Goal: Information Seeking & Learning: Learn about a topic

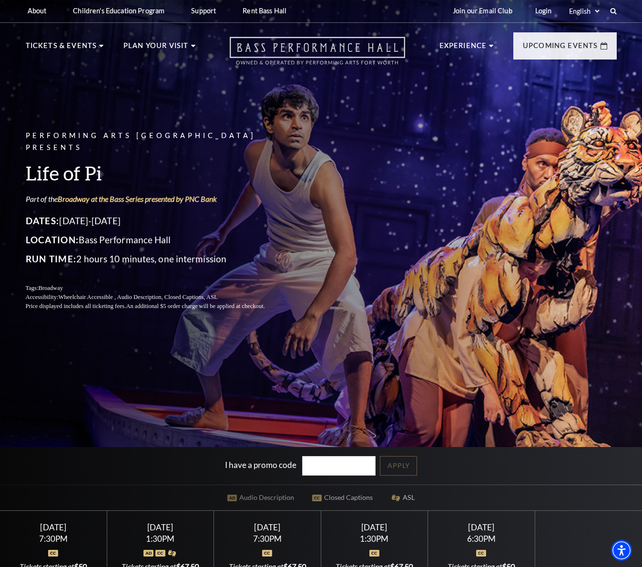
click at [349, 46] on icon "Open this option" at bounding box center [317, 51] width 175 height 28
